Goal: Information Seeking & Learning: Learn about a topic

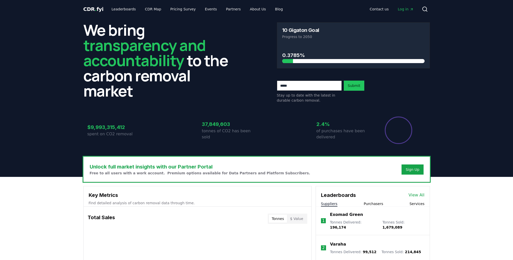
scroll to position [380, 0]
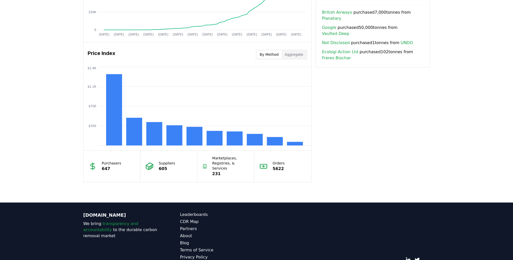
click at [272, 53] on button "By Method" at bounding box center [268, 54] width 25 height 8
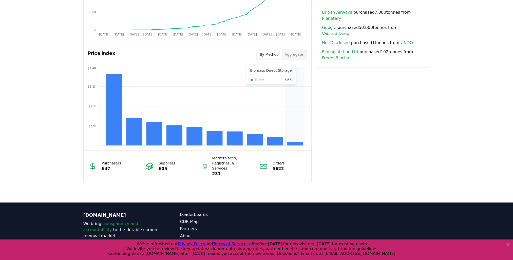
click at [293, 143] on rect at bounding box center [294, 144] width 16 height 4
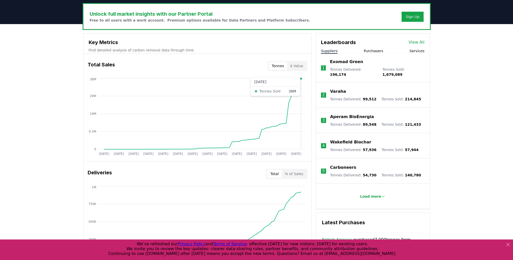
scroll to position [271, 0]
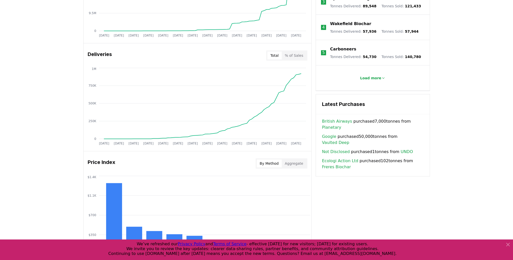
click at [291, 167] on div "By Method Aggregate" at bounding box center [281, 163] width 52 height 10
click at [291, 165] on button "Aggregate" at bounding box center [293, 163] width 25 height 8
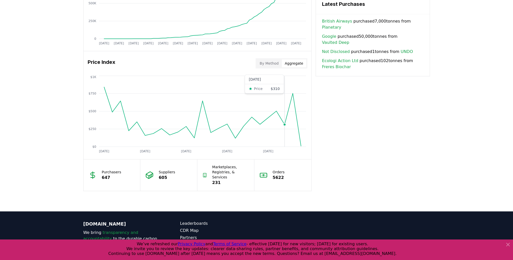
scroll to position [372, 0]
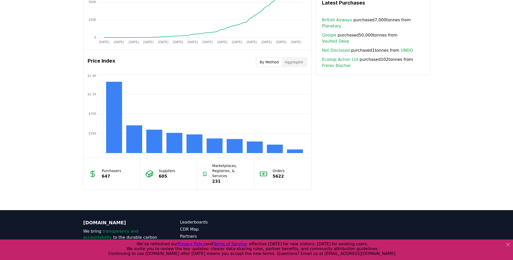
click at [267, 62] on button "By Method" at bounding box center [268, 62] width 25 height 8
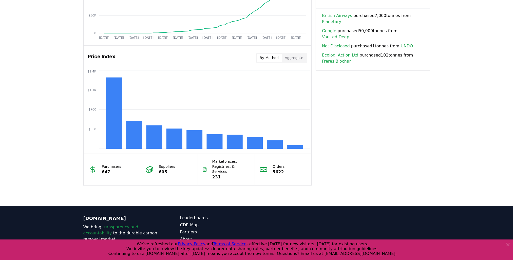
scroll to position [347, 0]
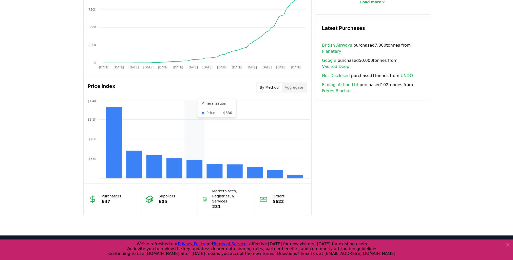
click at [191, 168] on rect at bounding box center [194, 168] width 16 height 19
drag, startPoint x: 191, startPoint y: 167, endPoint x: 176, endPoint y: 166, distance: 15.7
click at [176, 166] on rect at bounding box center [174, 168] width 16 height 20
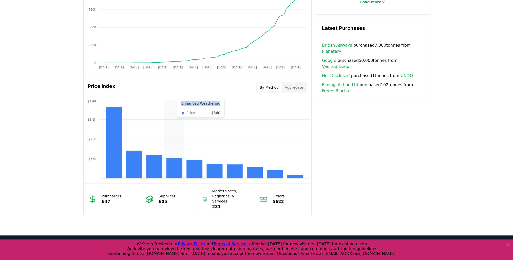
click at [176, 166] on rect at bounding box center [174, 168] width 16 height 20
click at [150, 168] on rect at bounding box center [154, 166] width 16 height 23
drag, startPoint x: 57, startPoint y: 155, endPoint x: 61, endPoint y: 156, distance: 3.9
click at [57, 155] on div "Unlock full market insights with our Partner Portal Free to all users with a wo…" at bounding box center [256, 32] width 513 height 405
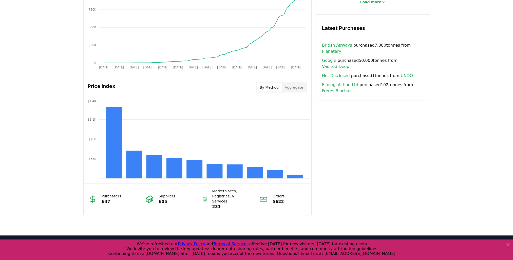
scroll to position [397, 0]
